Goal: Transaction & Acquisition: Book appointment/travel/reservation

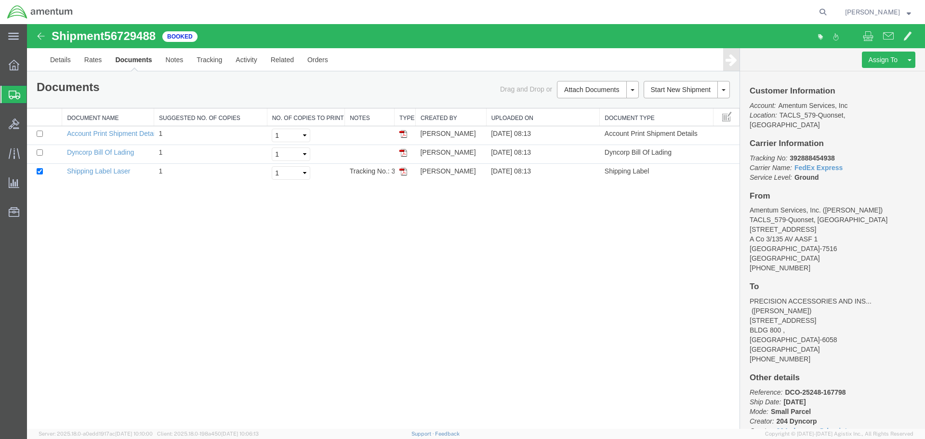
click at [0, 0] on span "Shipment Manager" at bounding box center [0, 0] width 0 height 0
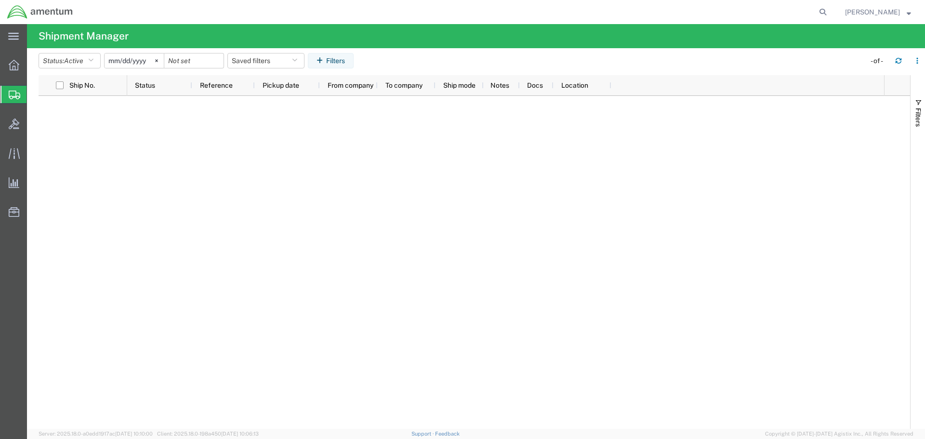
click at [0, 0] on span "Shipment Manager" at bounding box center [0, 0] width 0 height 0
click at [894, 61] on button "button" at bounding box center [897, 60] width 15 height 15
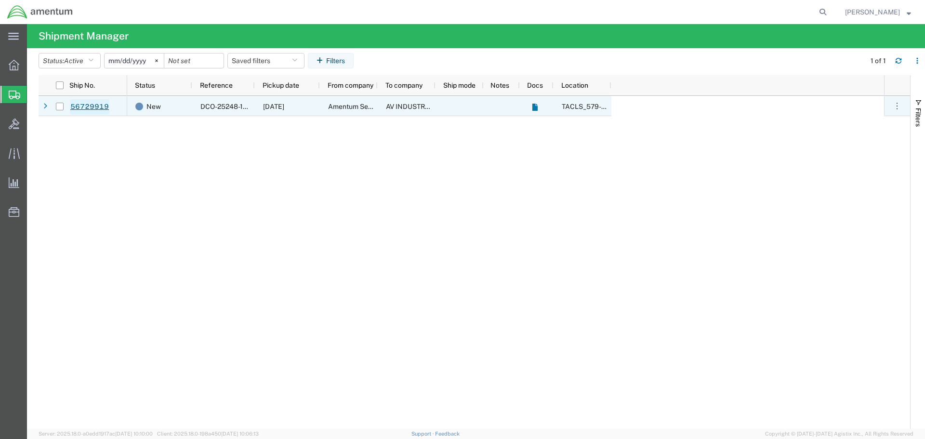
click at [99, 108] on link "56729919" at bounding box center [89, 106] width 39 height 15
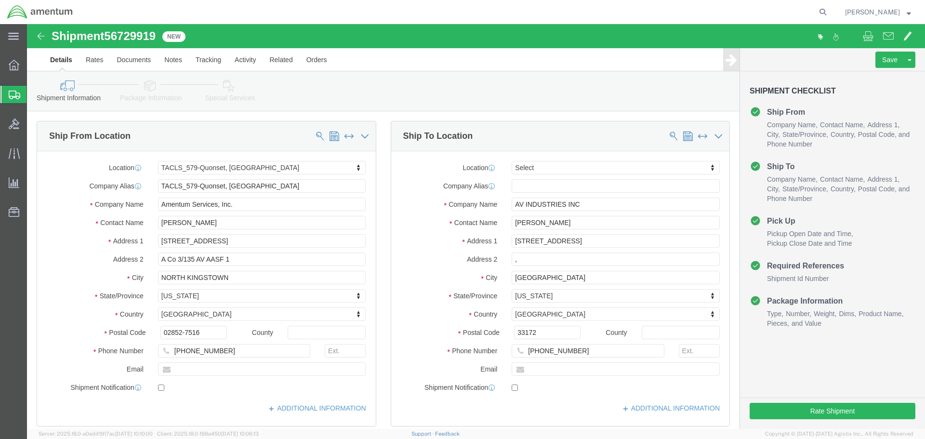
select select "42701"
select select
click button "Rate Shipment"
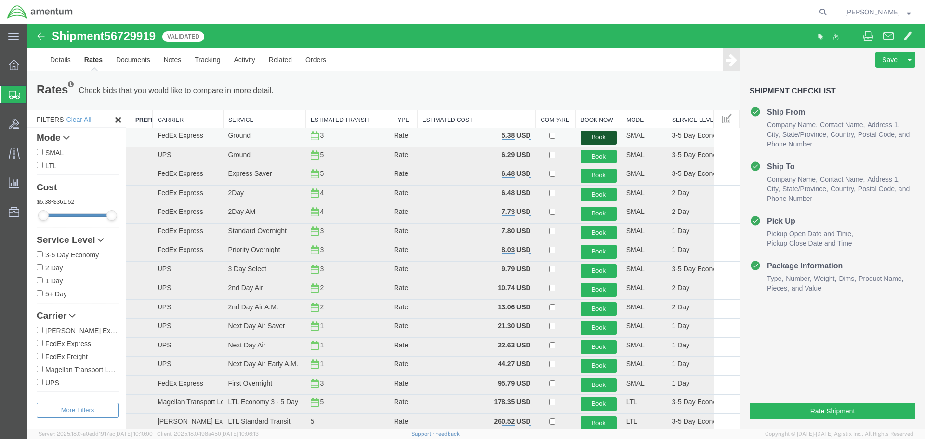
click at [587, 138] on button "Book" at bounding box center [598, 138] width 36 height 14
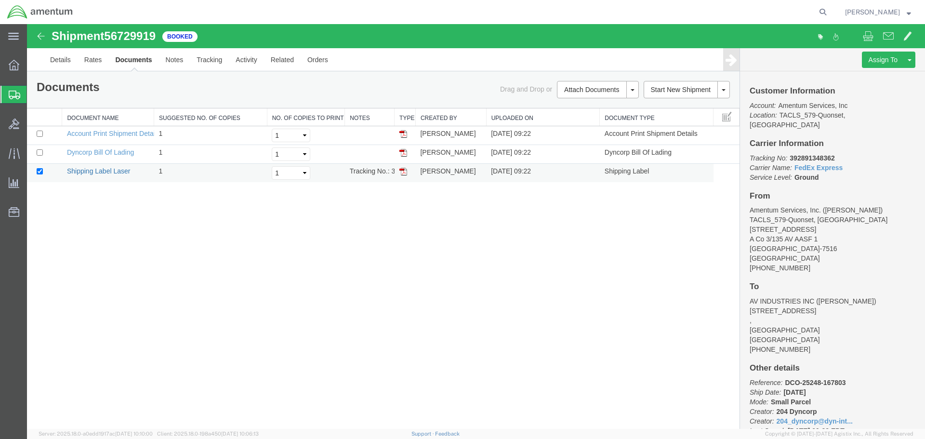
click at [110, 172] on link "Shipping Label Laser" at bounding box center [99, 171] width 64 height 8
